Goal: Transaction & Acquisition: Purchase product/service

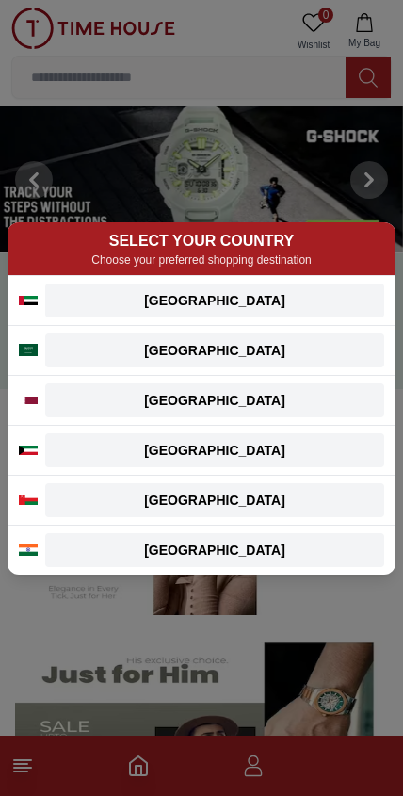
click at [265, 300] on div "[GEOGRAPHIC_DATA]" at bounding box center [215, 300] width 316 height 19
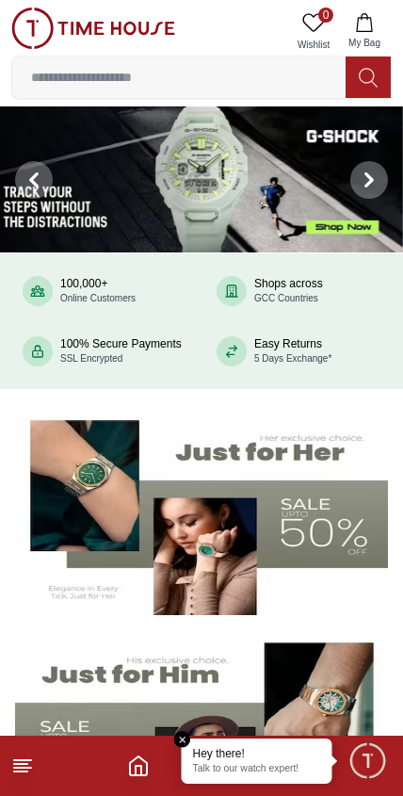
click at [33, 761] on icon at bounding box center [22, 765] width 23 height 23
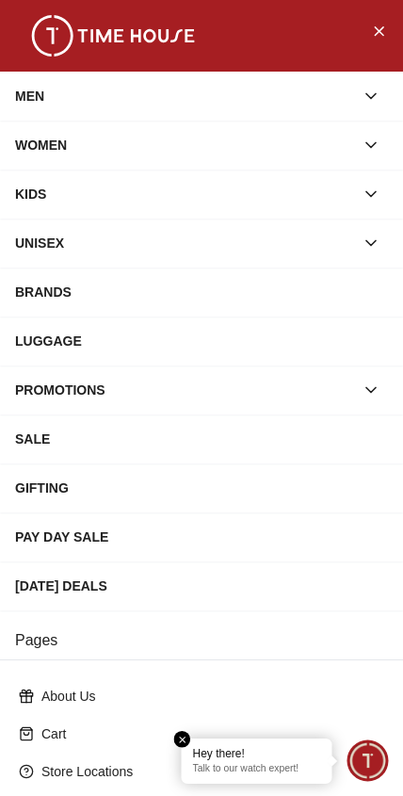
click at [168, 104] on div "MEN" at bounding box center [184, 96] width 339 height 34
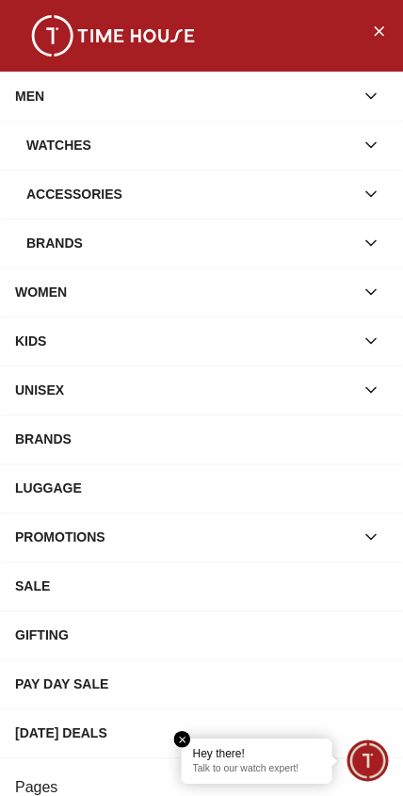
click at [203, 150] on div "Watches" at bounding box center [190, 145] width 328 height 34
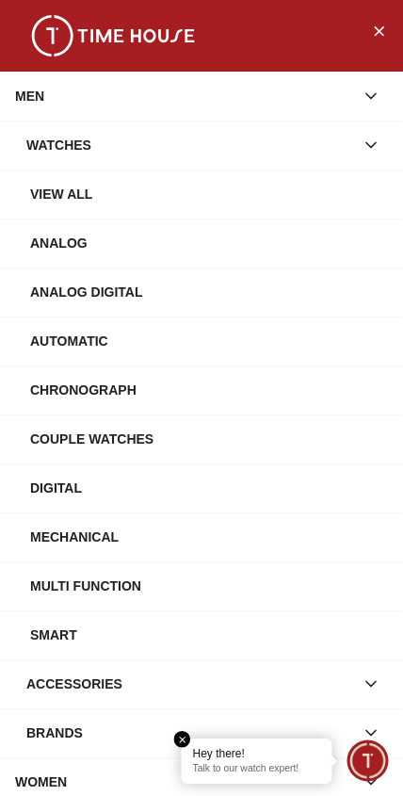
click at [201, 136] on div "Watches" at bounding box center [190, 145] width 328 height 34
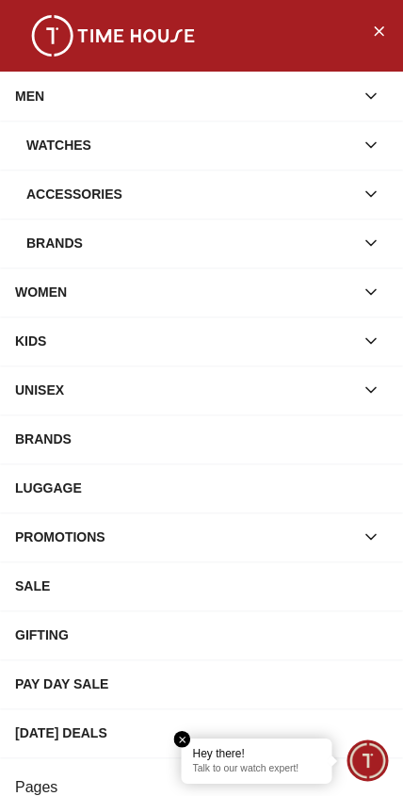
click at [361, 138] on button "button" at bounding box center [371, 145] width 34 height 34
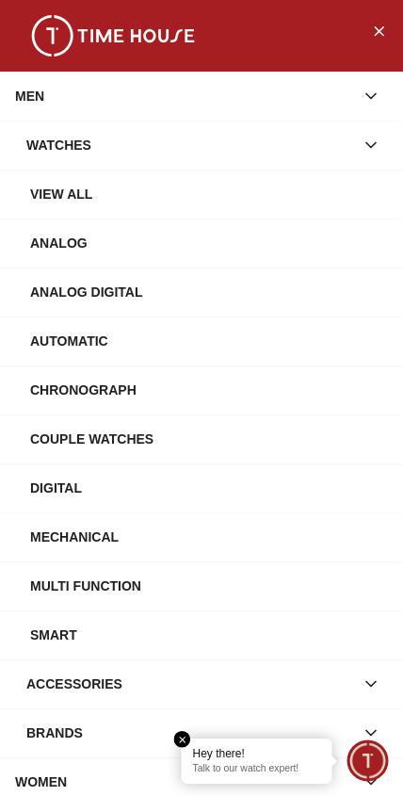
click at [76, 196] on div "View All" at bounding box center [209, 194] width 358 height 34
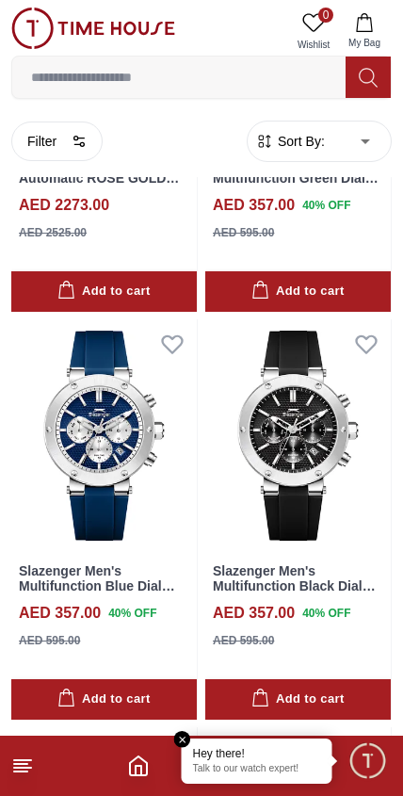
scroll to position [349, 0]
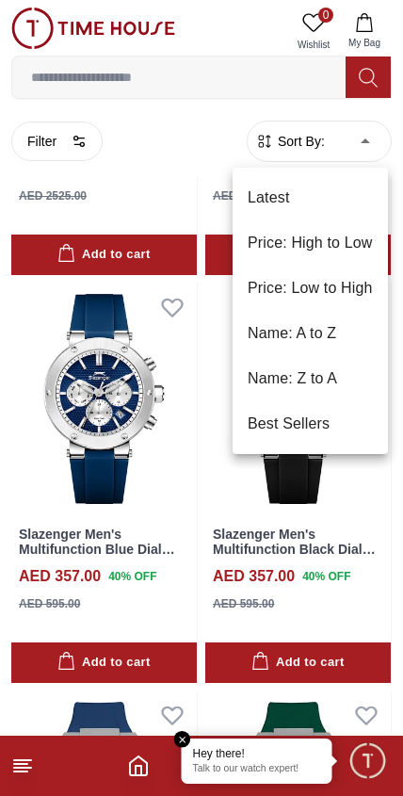
click at [340, 293] on li "Price: Low to High" at bounding box center [310, 288] width 155 height 45
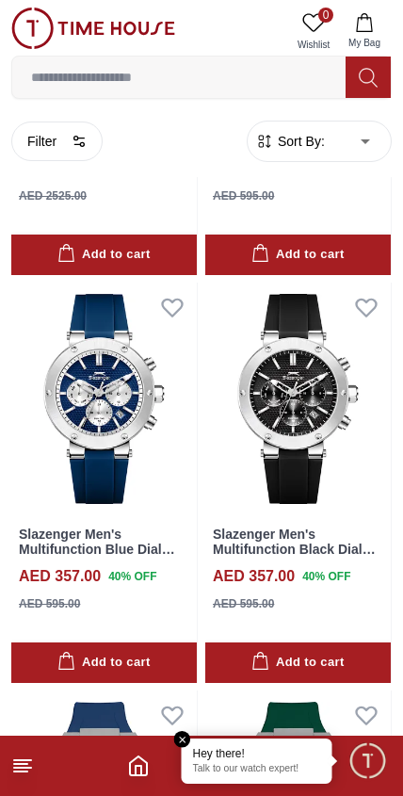
type input "*"
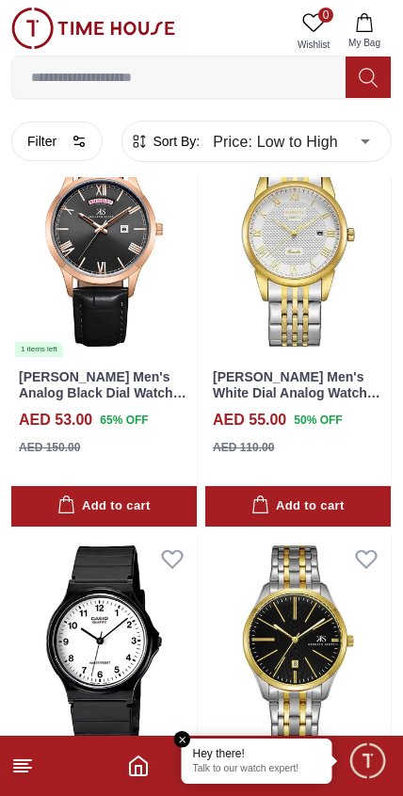
scroll to position [1338, 0]
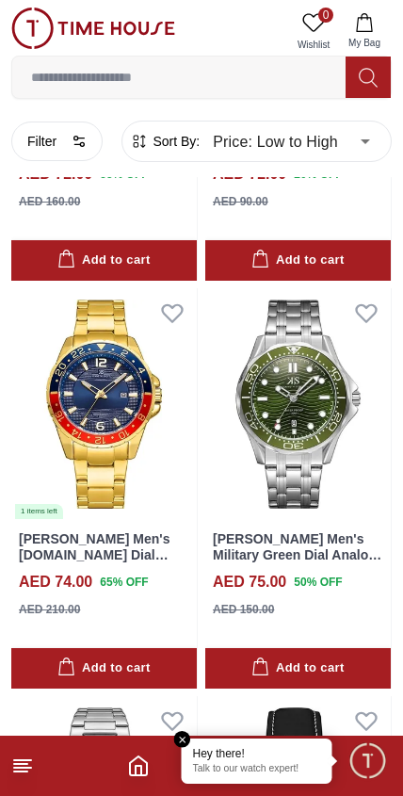
scroll to position [6462, 0]
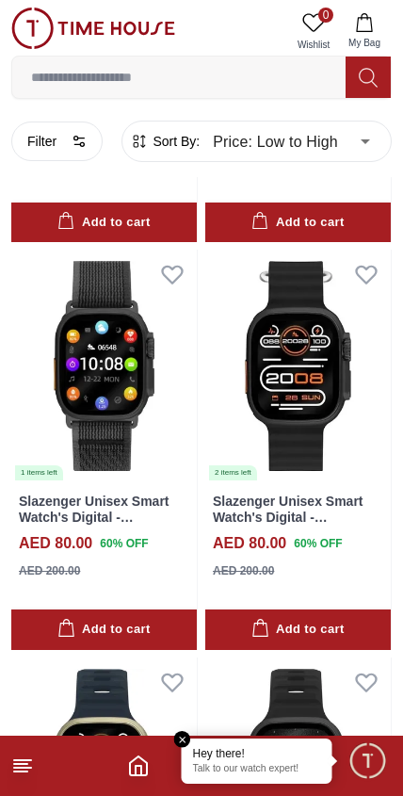
scroll to position [9032, 0]
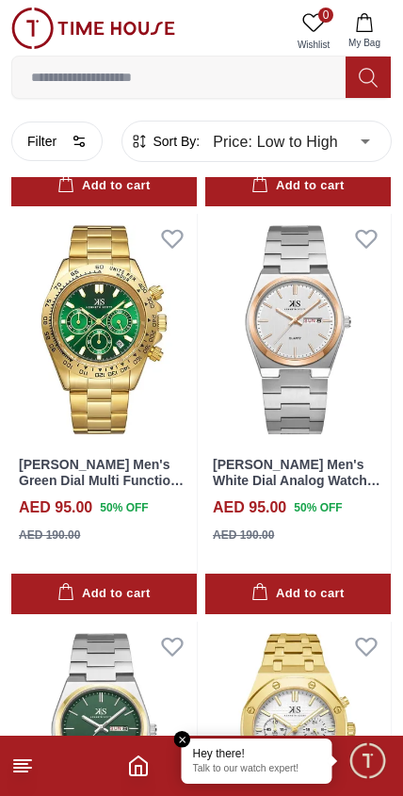
scroll to position [12653, 0]
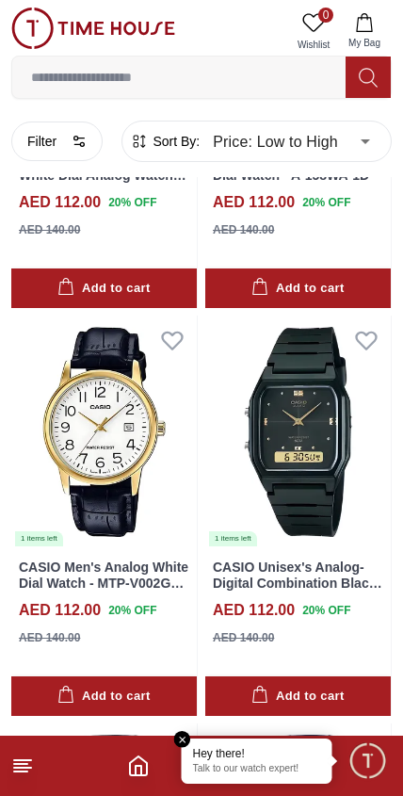
scroll to position [18666, 0]
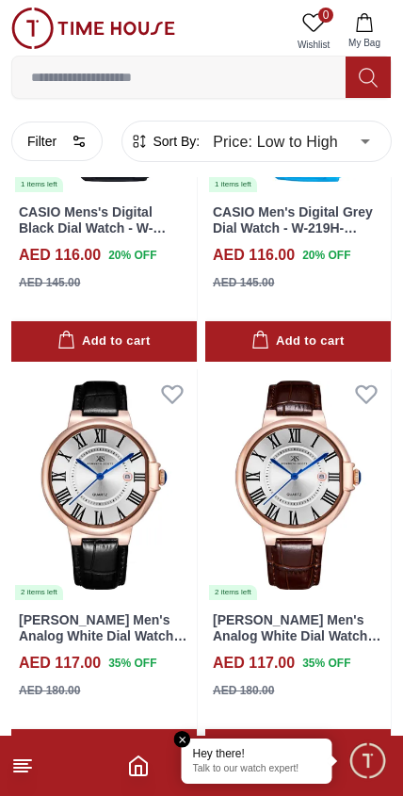
scroll to position [22819, 0]
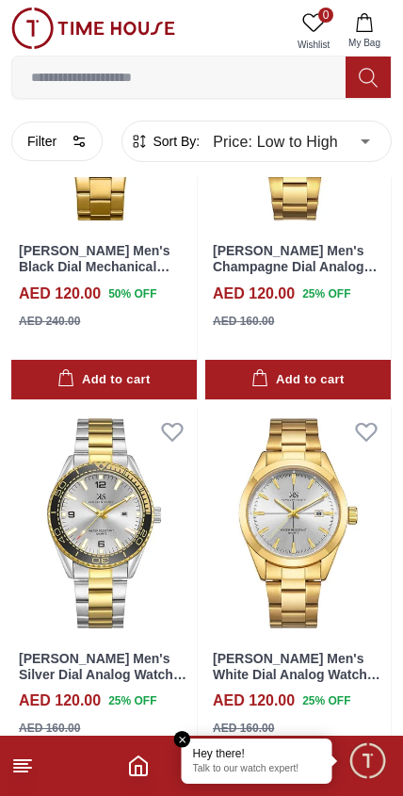
scroll to position [24284, 0]
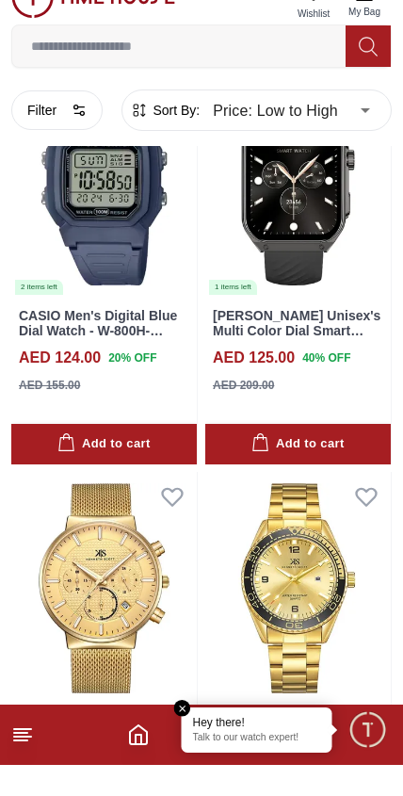
scroll to position [27876, 0]
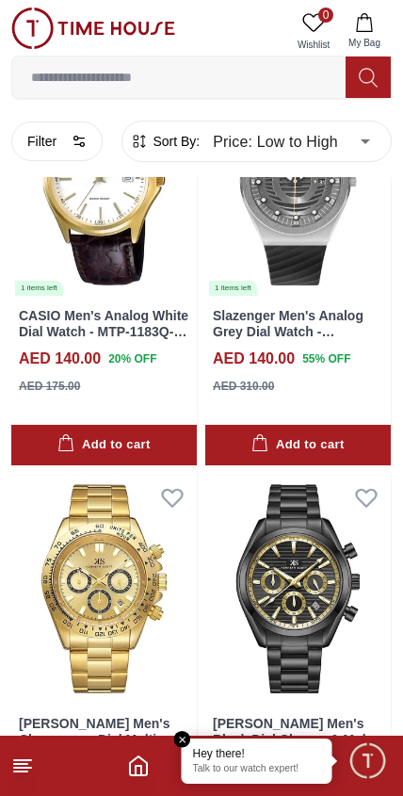
scroll to position [35652, 0]
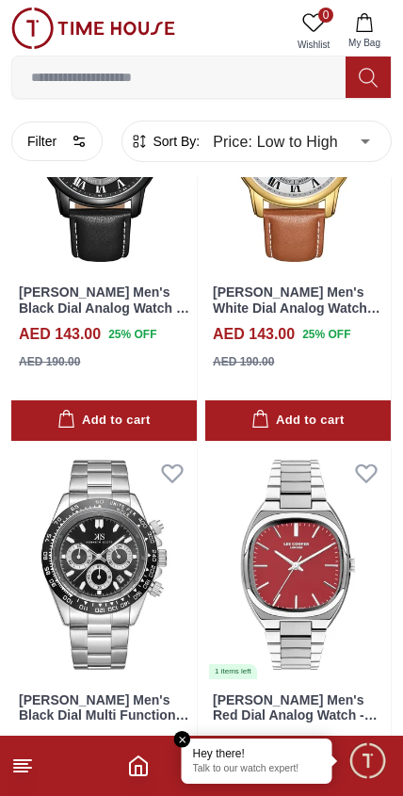
scroll to position [37736, 0]
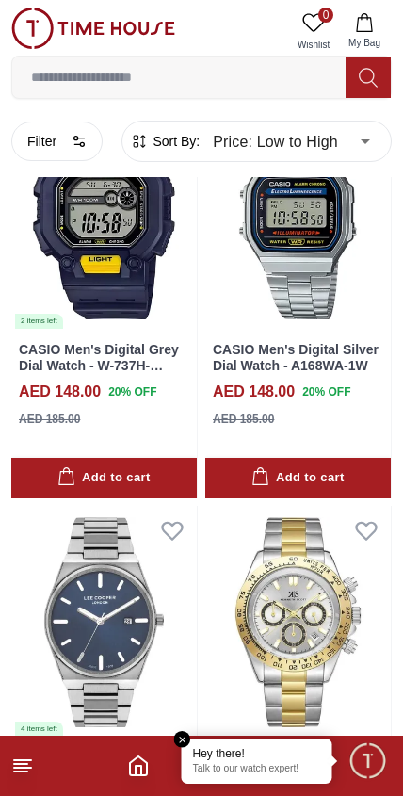
scroll to position [40972, 0]
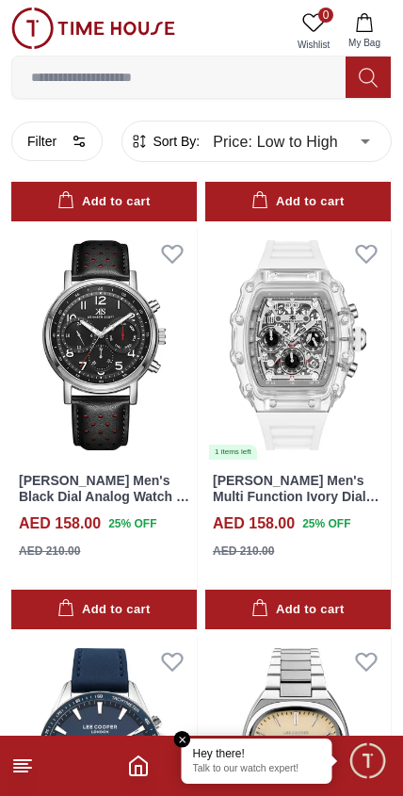
scroll to position [45024, 0]
